Goal: Information Seeking & Learning: Learn about a topic

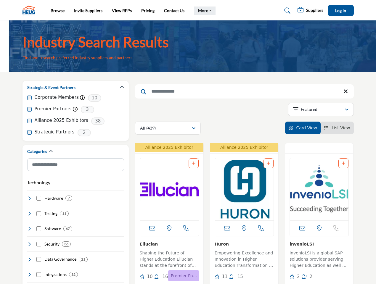
click at [203, 11] on link "More" at bounding box center [205, 11] width 22 height 8
click at [340, 10] on span "Log In" at bounding box center [340, 10] width 11 height 5
click at [122, 87] on icon "button" at bounding box center [122, 87] width 4 height 4
click at [75, 145] on div "Categories" at bounding box center [75, 152] width 97 height 14
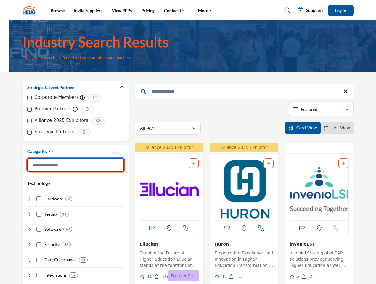
click at [75, 158] on input "Search Category" at bounding box center [75, 164] width 97 height 13
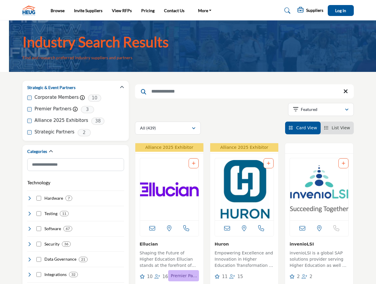
click at [75, 176] on div "Technology Clear Hardware 7" at bounding box center [75, 234] width 97 height 117
click at [51, 195] on h4 "Hardware" at bounding box center [53, 198] width 19 height 6
click at [49, 241] on h4 "Security" at bounding box center [51, 244] width 15 height 6
click at [48, 256] on h4 "Data Governance" at bounding box center [60, 259] width 32 height 6
